Goal: Task Accomplishment & Management: Use online tool/utility

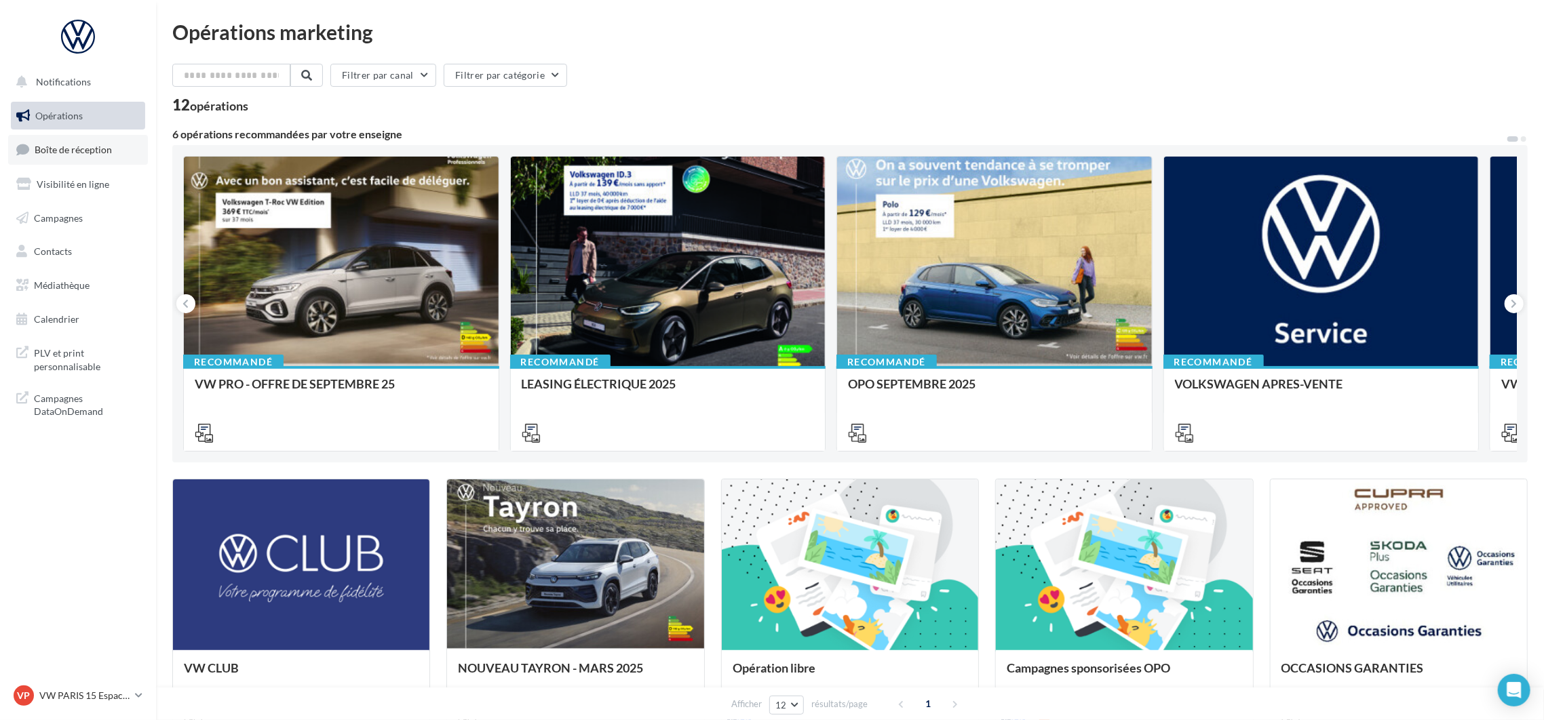
click at [68, 150] on span "Boîte de réception" at bounding box center [73, 150] width 77 height 12
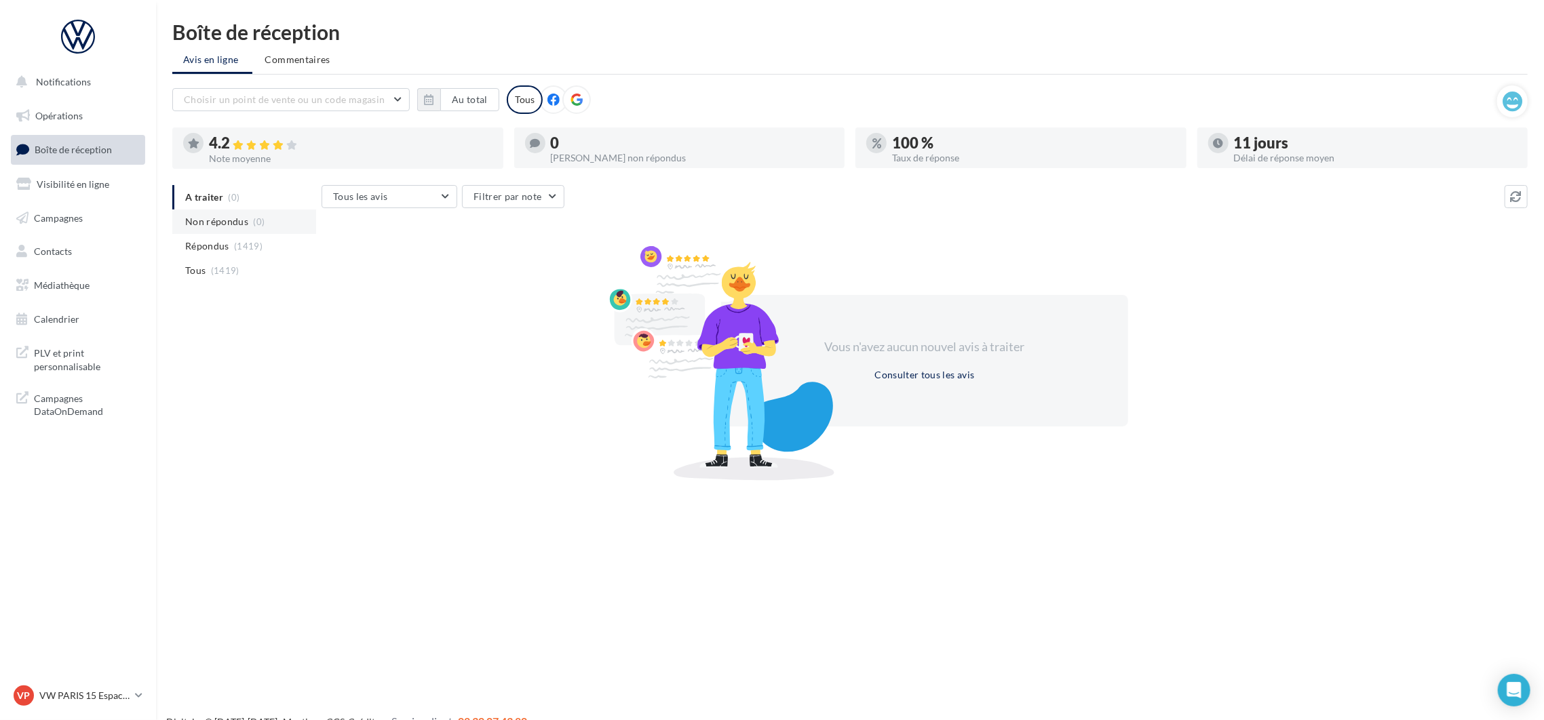
click at [221, 214] on li "Non répondus (0)" at bounding box center [244, 222] width 144 height 24
click at [477, 107] on button "Au total" at bounding box center [469, 99] width 59 height 23
click at [433, 136] on button "button" at bounding box center [435, 137] width 12 height 19
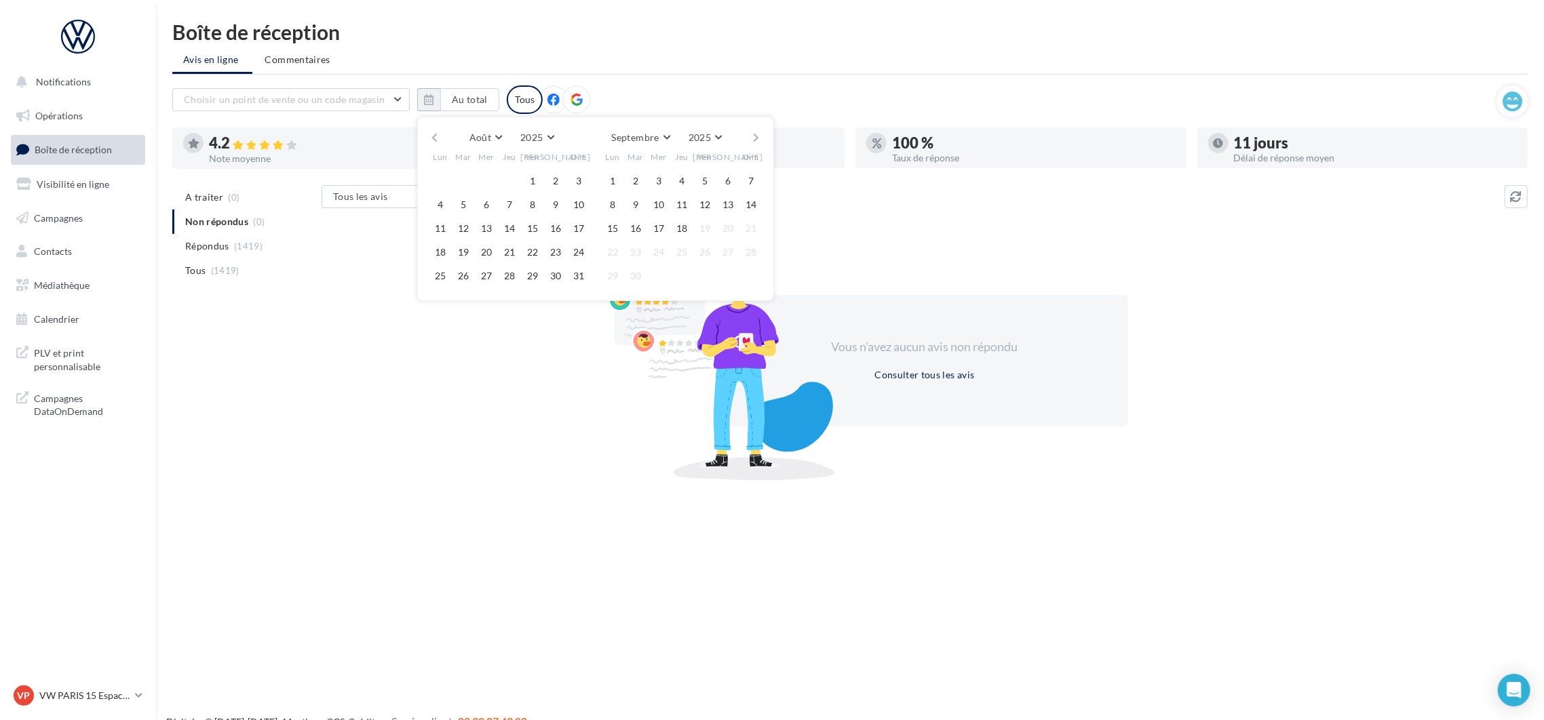
click at [433, 136] on button "button" at bounding box center [435, 137] width 12 height 19
click at [467, 177] on button "1" at bounding box center [463, 181] width 20 height 20
click at [754, 138] on button "button" at bounding box center [757, 137] width 12 height 19
click at [679, 231] on button "18" at bounding box center [681, 228] width 20 height 20
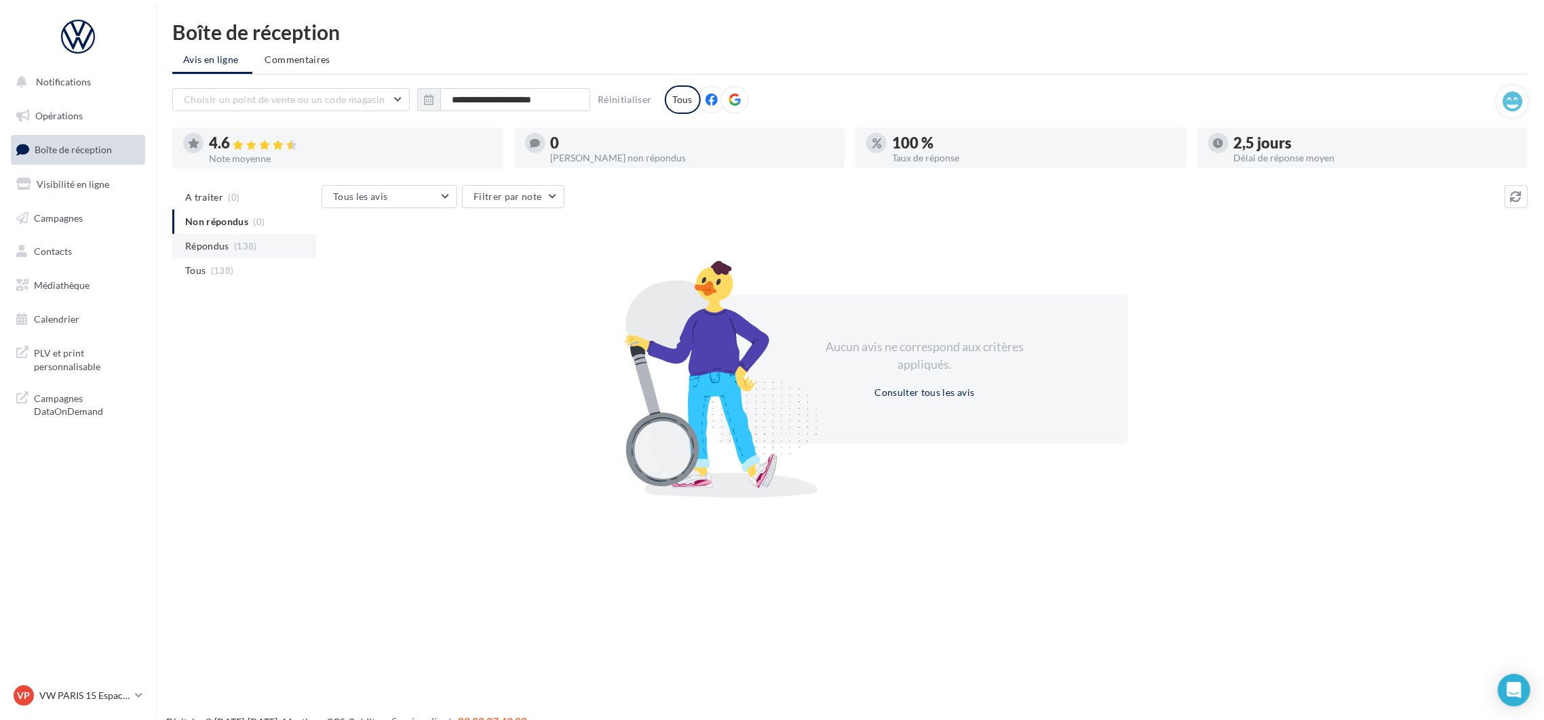
click at [221, 248] on span "Répondus" at bounding box center [207, 246] width 44 height 14
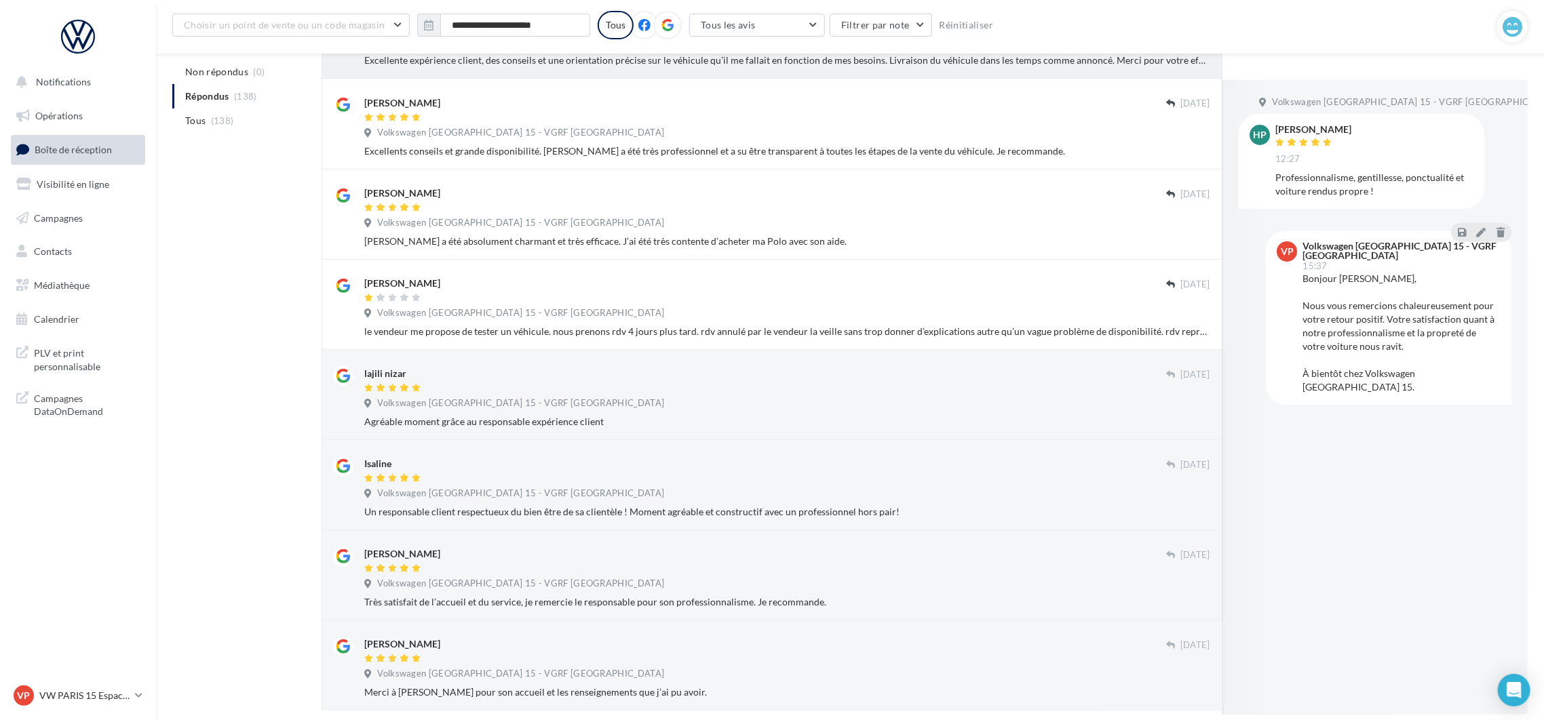
scroll to position [507, 0]
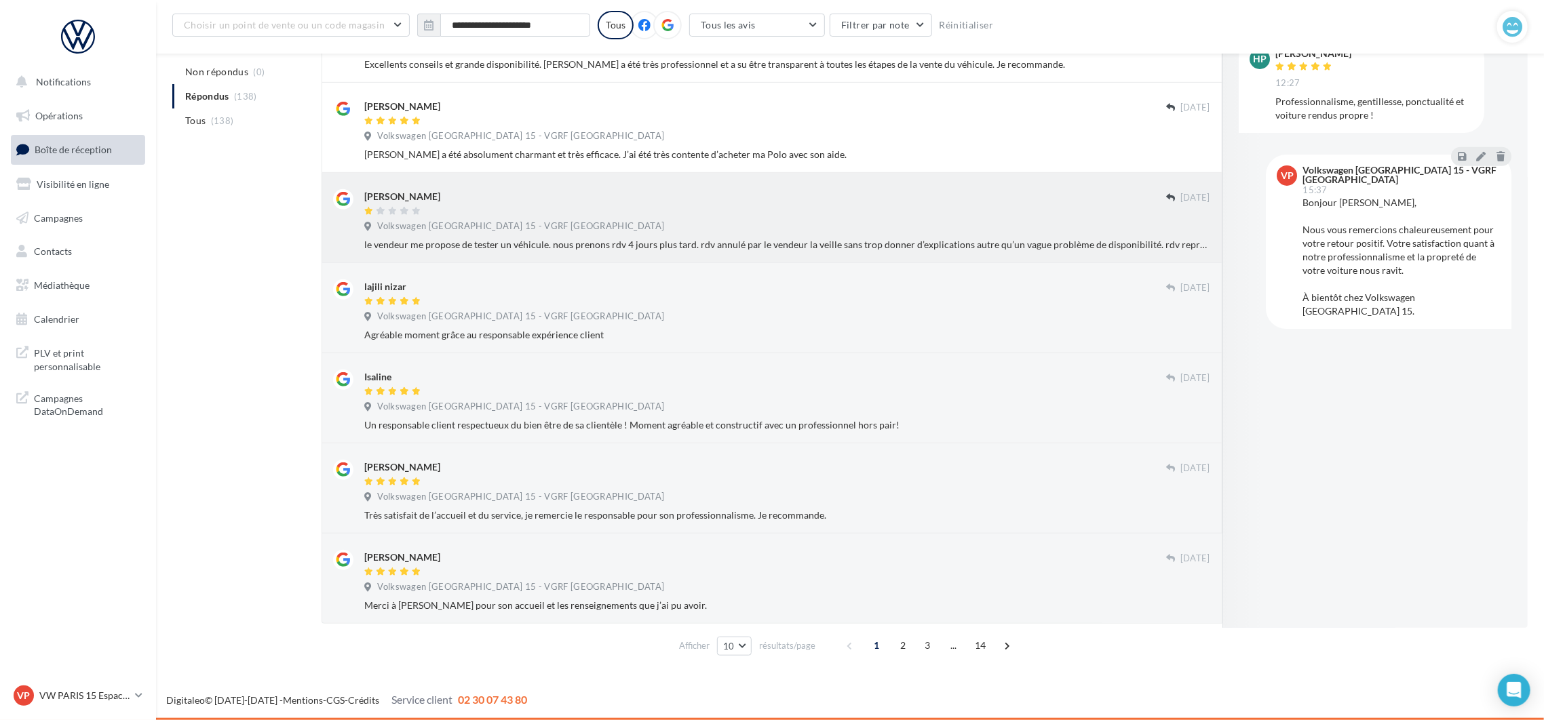
click at [576, 217] on div "[PERSON_NAME] [DATE] Volkswagen Paris 15 - VGRF Grand Paris le vendeur me propo…" at bounding box center [787, 220] width 846 height 62
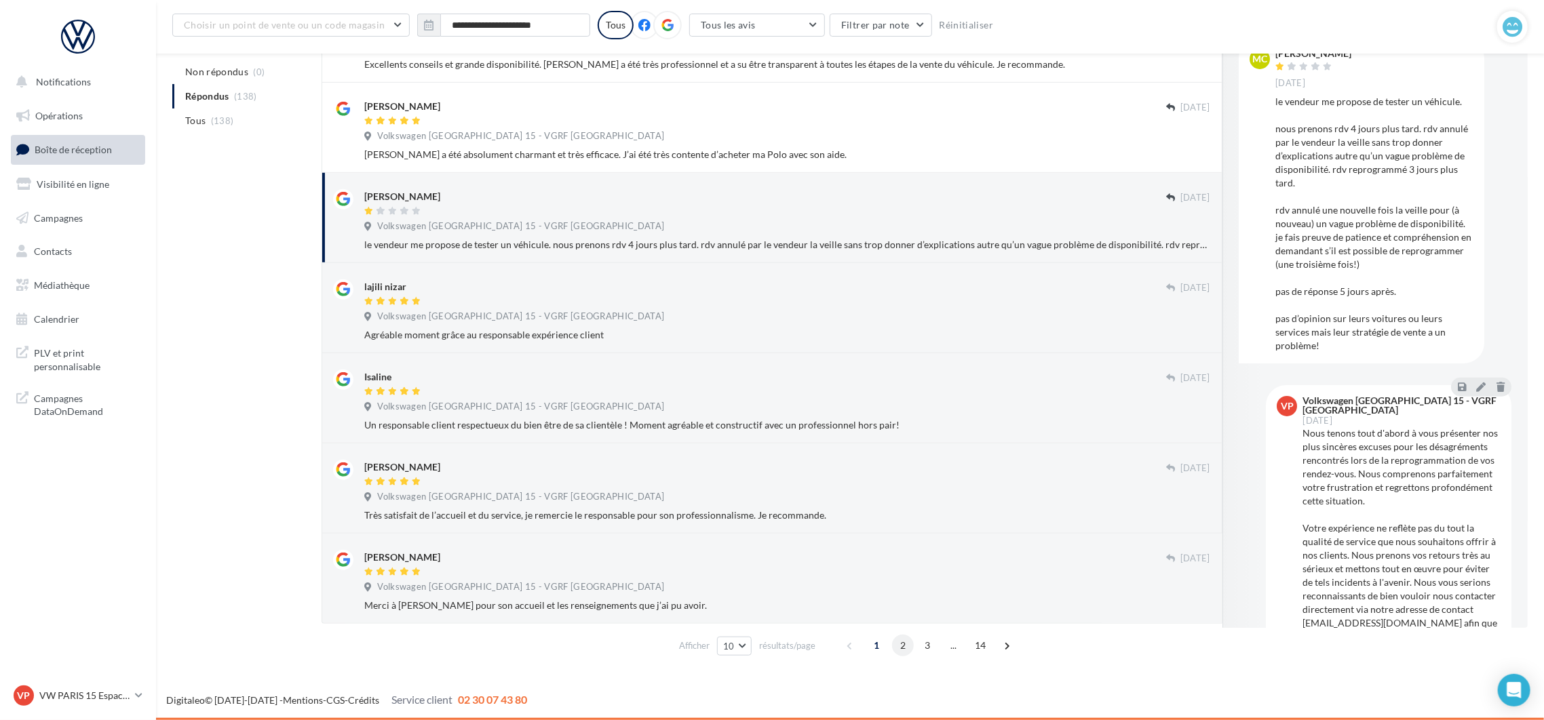
click at [898, 645] on span "2" at bounding box center [903, 646] width 22 height 22
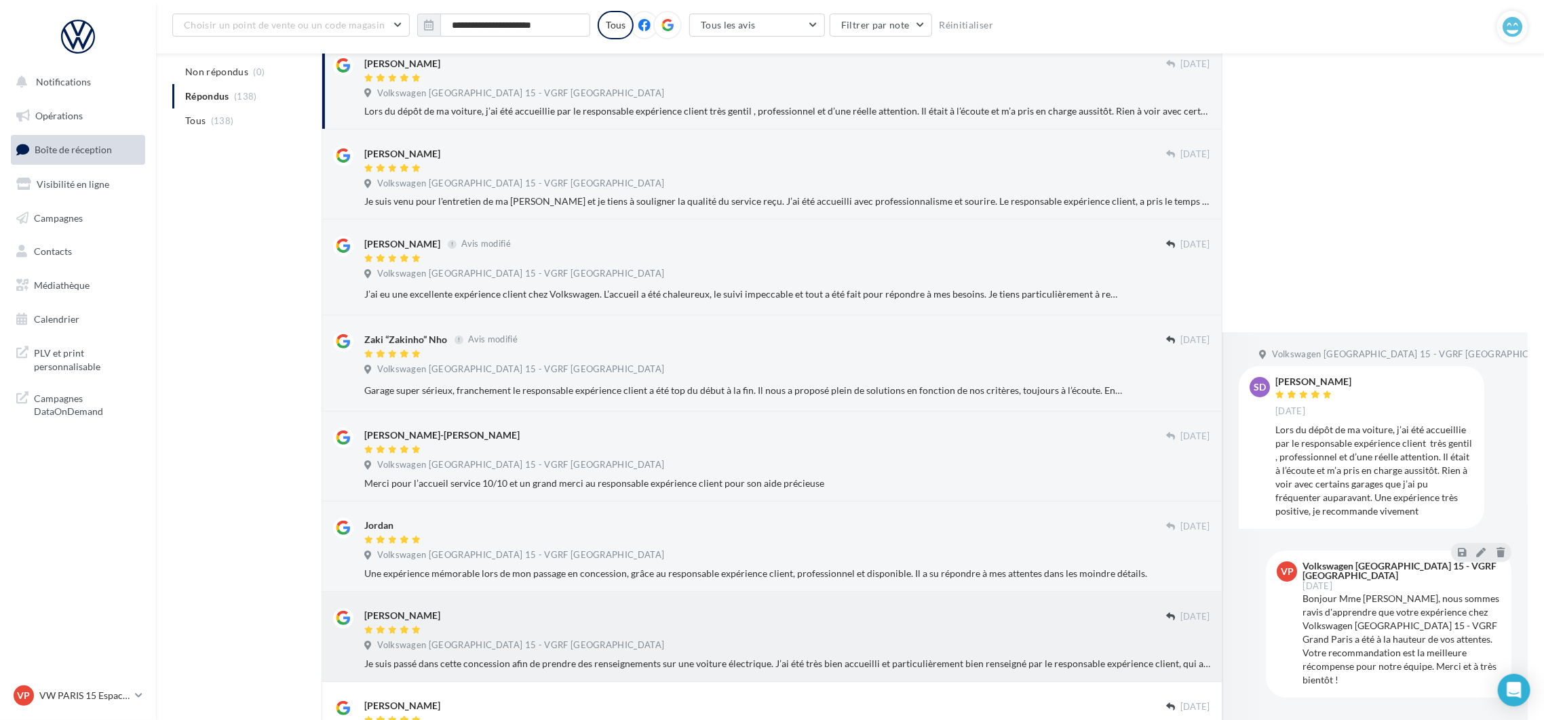
scroll to position [518, 0]
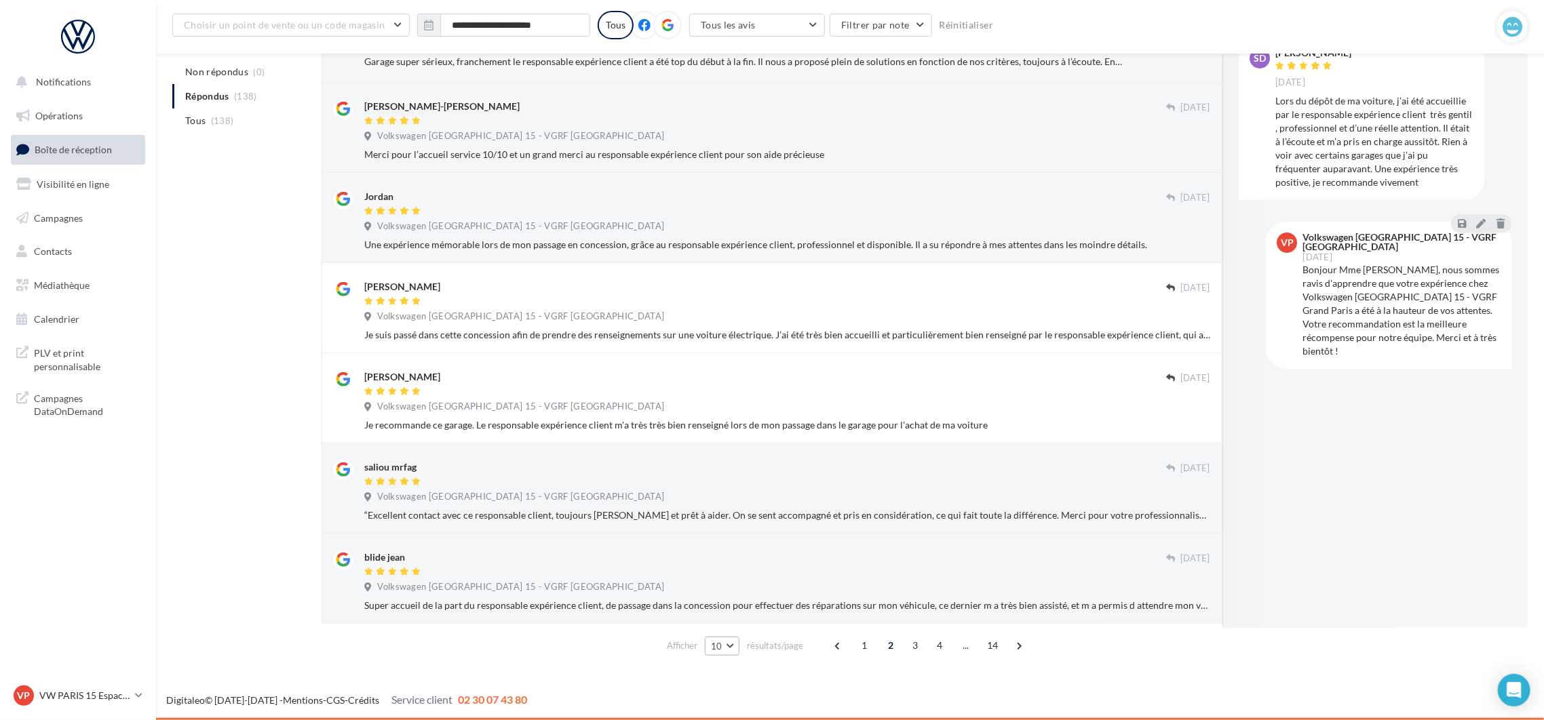
click at [735, 650] on button "10" at bounding box center [722, 646] width 35 height 19
click at [734, 626] on button "50" at bounding box center [752, 622] width 95 height 24
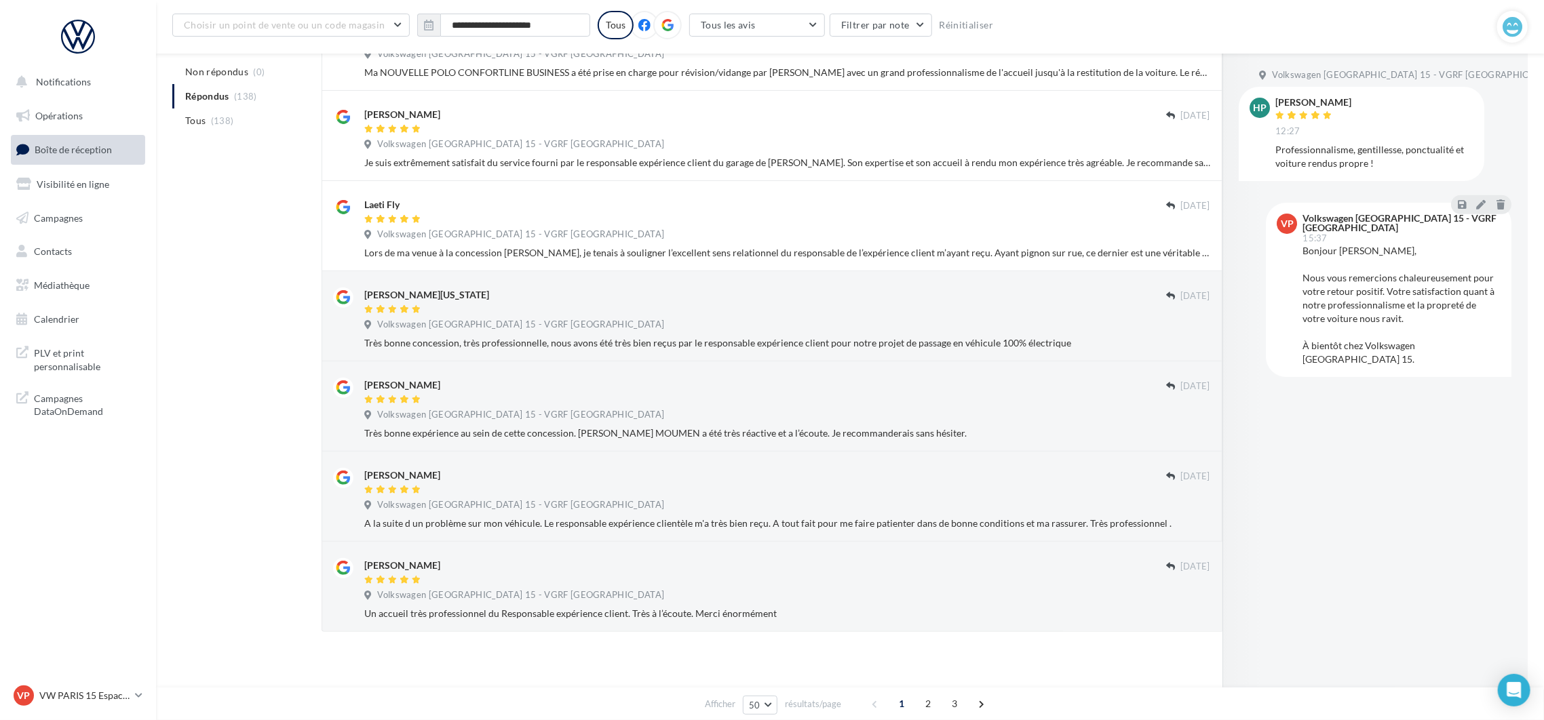
scroll to position [4140, 0]
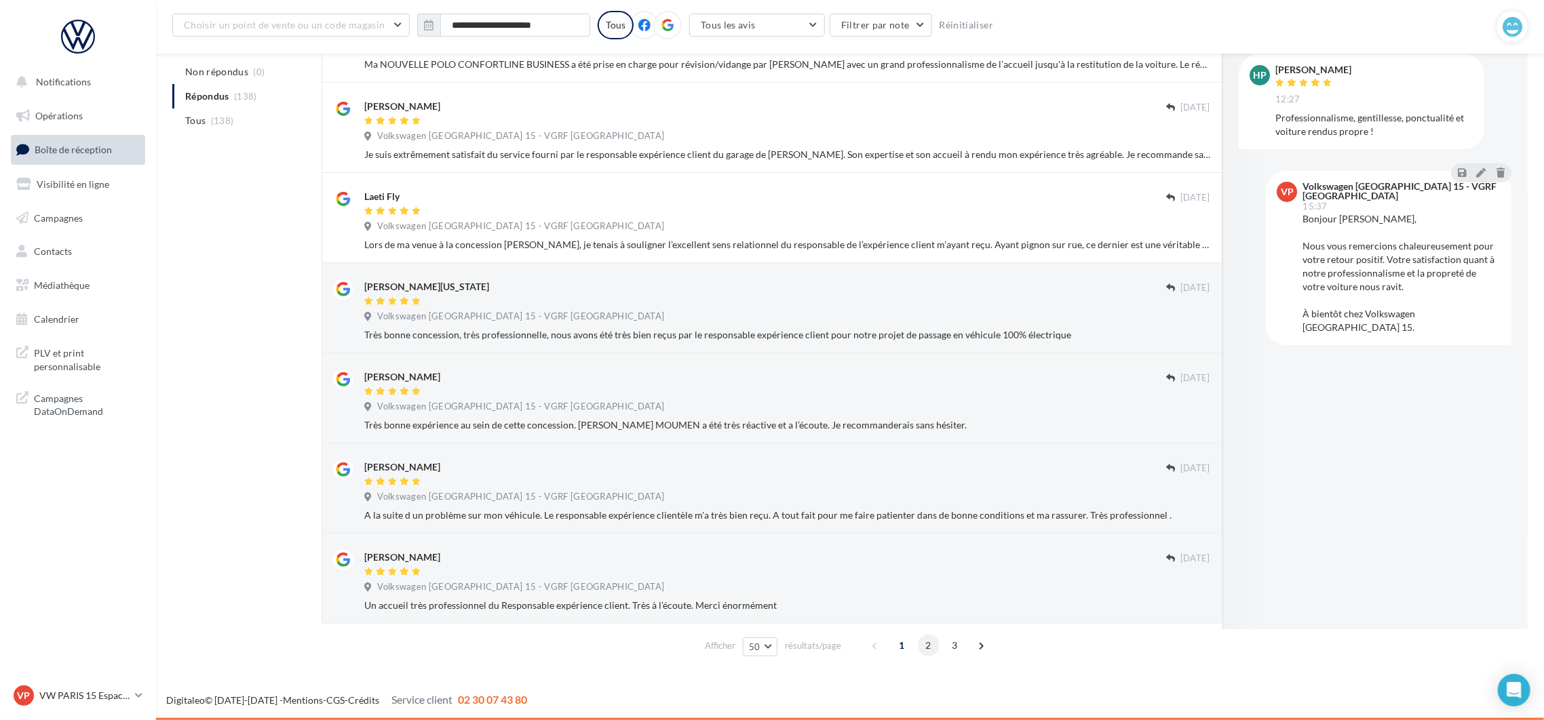
click at [922, 650] on span "2" at bounding box center [929, 646] width 22 height 22
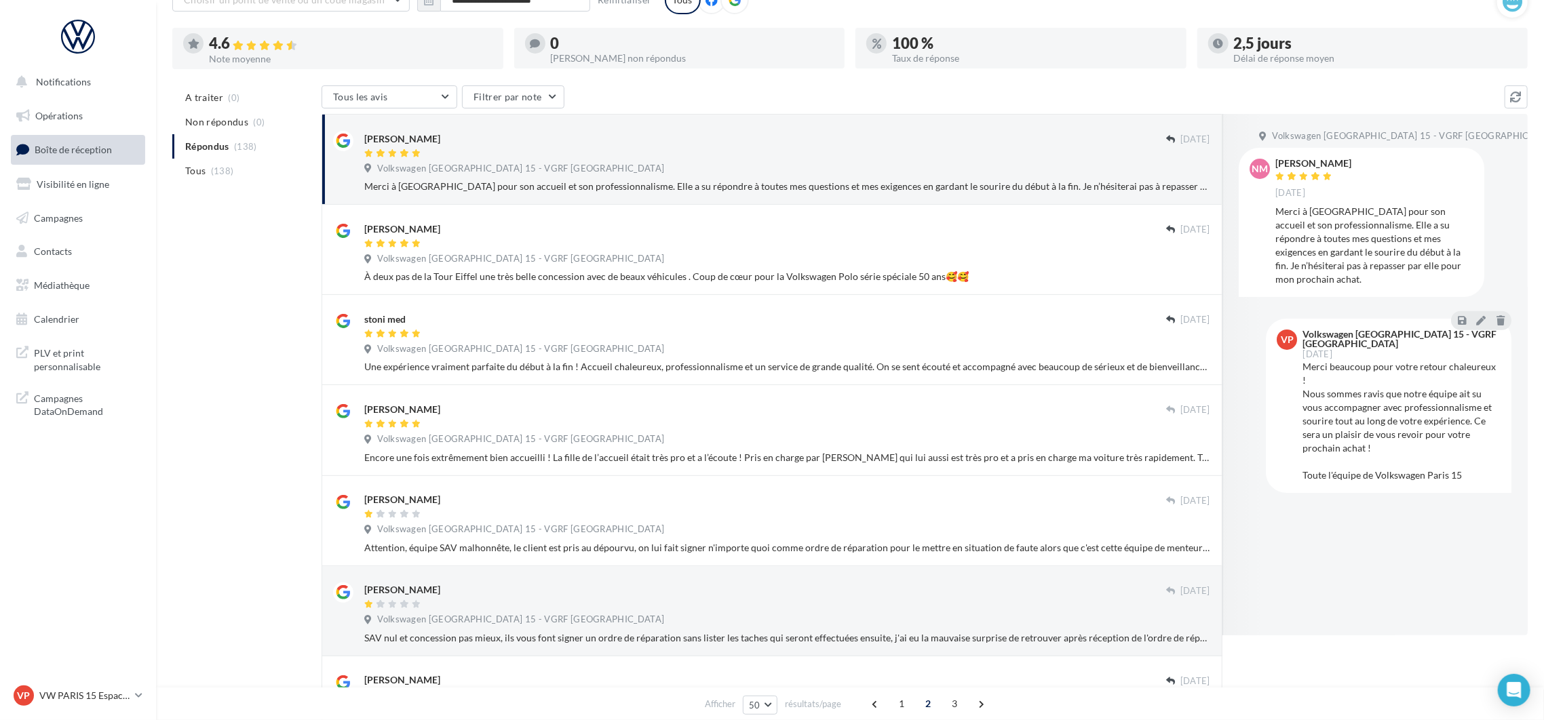
scroll to position [214, 0]
